Goal: Find specific page/section

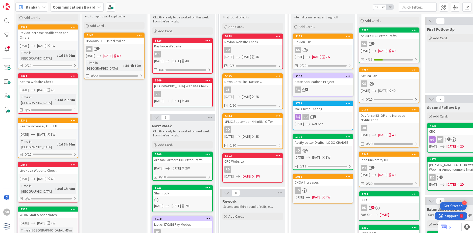
scroll to position [25, 0]
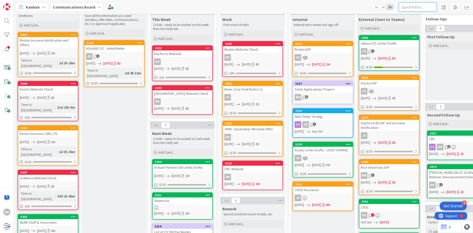
click at [412, 5] on input "text" at bounding box center [417, 7] width 38 height 9
type input "jhu"
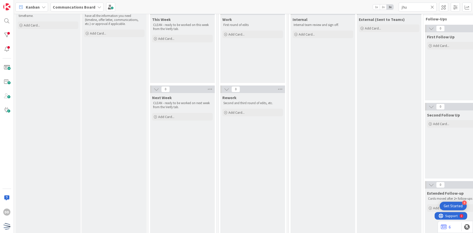
click at [431, 8] on icon at bounding box center [432, 7] width 4 height 5
click at [409, 9] on input "text" at bounding box center [417, 7] width 38 height 9
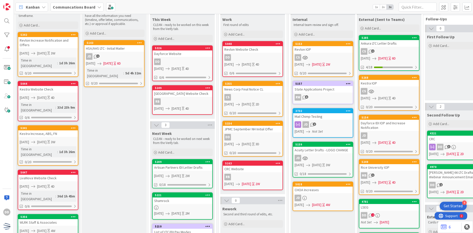
click at [326, 162] on div "5159 Acuity Letter Drafts - LOGO CHANGE JD [DATE] [DATE] 3W 0/18" at bounding box center [322, 160] width 61 height 36
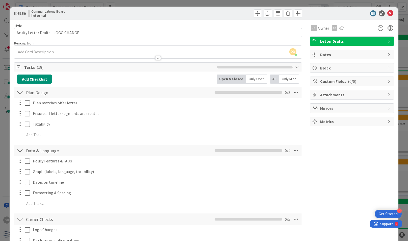
scroll to position [25, 0]
click at [387, 12] on icon at bounding box center [390, 13] width 6 height 6
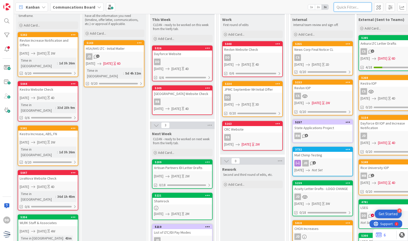
click at [344, 5] on input "text" at bounding box center [353, 7] width 38 height 9
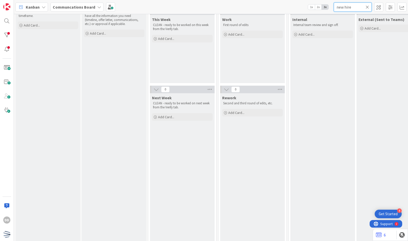
type input "new hire"
click at [369, 7] on icon at bounding box center [368, 7] width 4 height 5
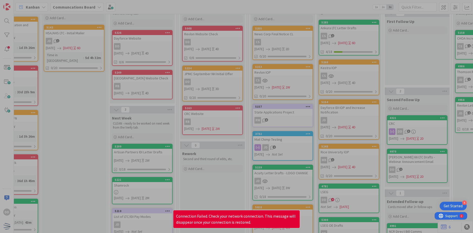
scroll to position [41, 38]
